Goal: Navigation & Orientation: Find specific page/section

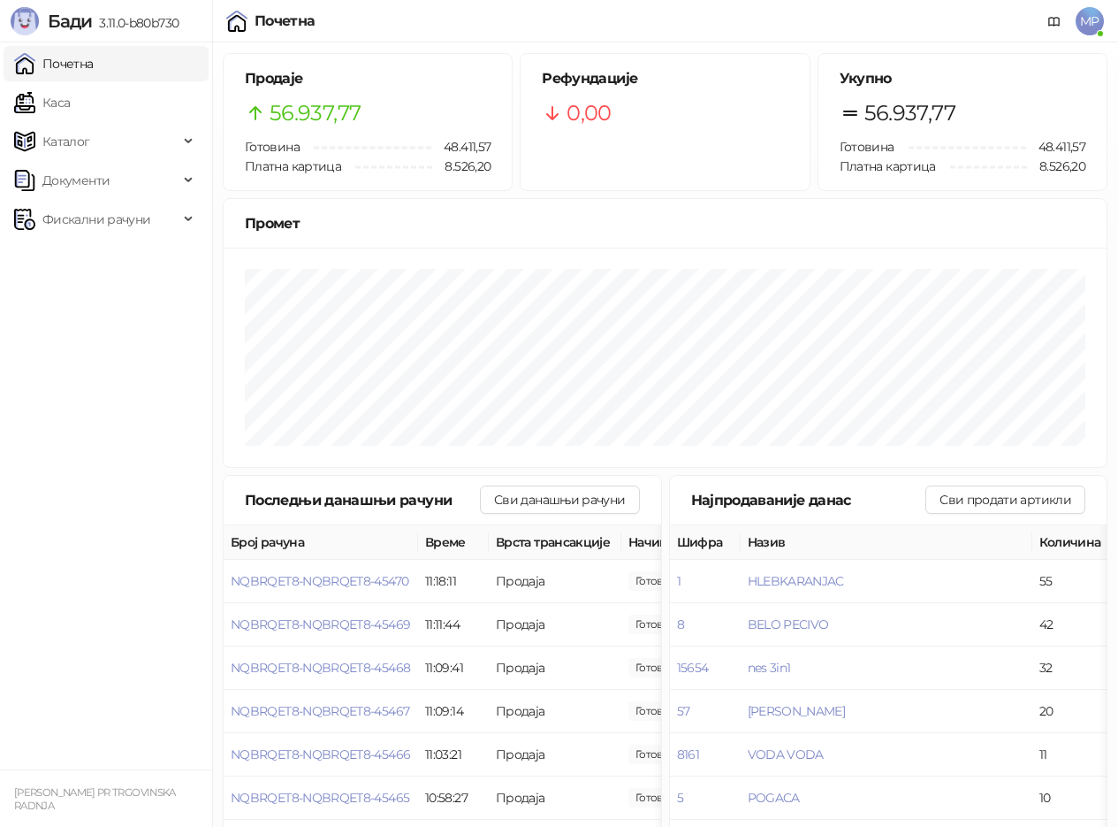
click at [65, 69] on link "Почетна" at bounding box center [54, 63] width 80 height 35
click at [65, 105] on link "Каса" at bounding box center [42, 102] width 56 height 35
click at [74, 68] on link "Почетна" at bounding box center [54, 63] width 80 height 35
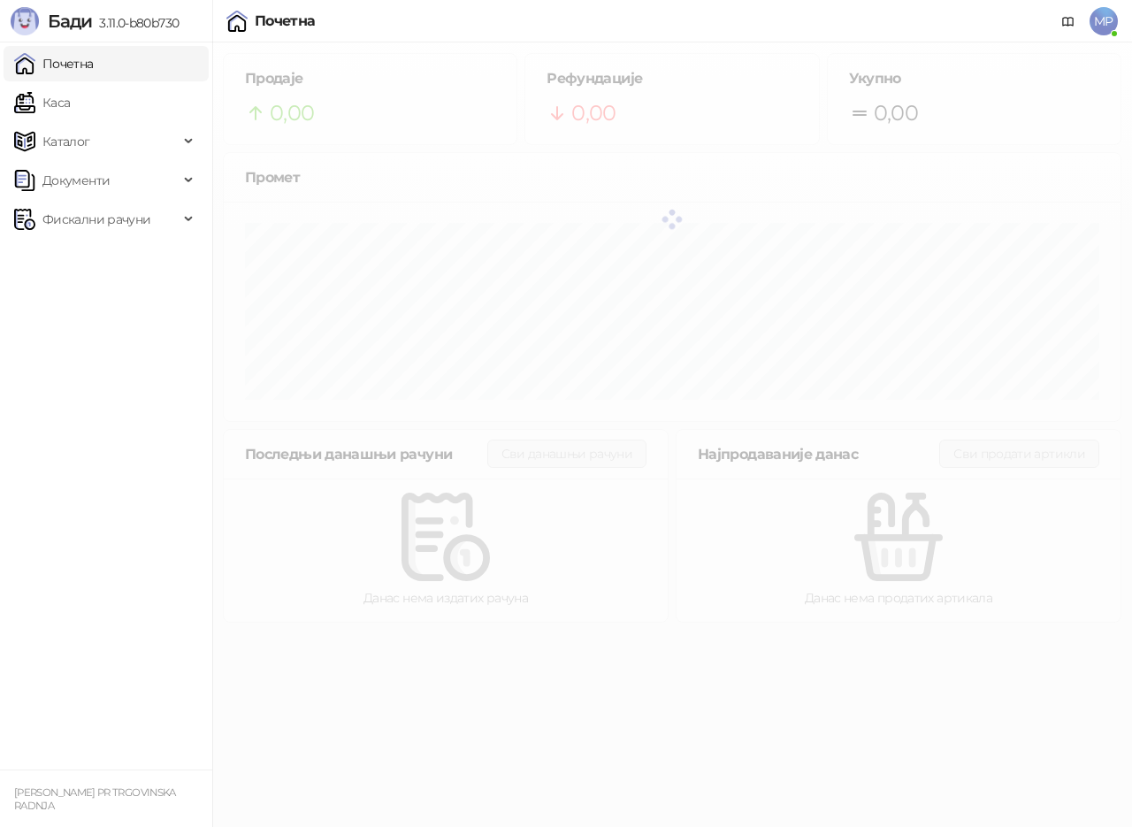
click at [75, 65] on link "Почетна" at bounding box center [54, 63] width 80 height 35
